Goal: Transaction & Acquisition: Purchase product/service

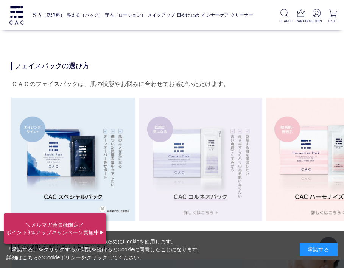
scroll to position [1326, 0]
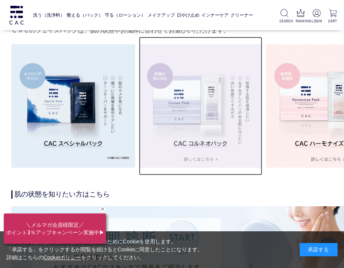
click at [197, 114] on img at bounding box center [201, 106] width 124 height 124
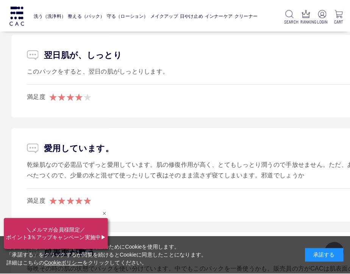
scroll to position [3637, 0]
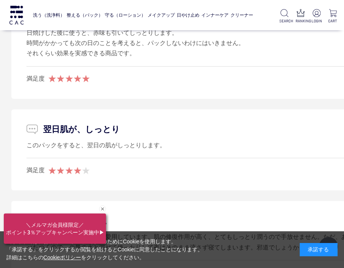
click at [222, 6] on div "洗う（洗浄料） 液体洗浄料 パウダー洗浄料 泡洗顔料 グッズ 整える（パック） フェイスパック ヘアパック 守る（ローション） 保湿化粧水 柔軟化粧水 美容液…" at bounding box center [137, 15] width 275 height 30
click at [218, 19] on link "インナーケア" at bounding box center [215, 15] width 27 height 16
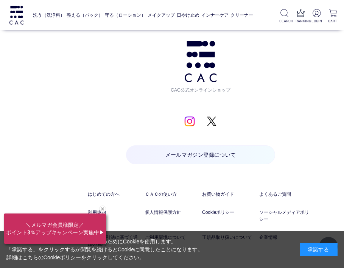
scroll to position [922, 0]
